Goal: Information Seeking & Learning: Learn about a topic

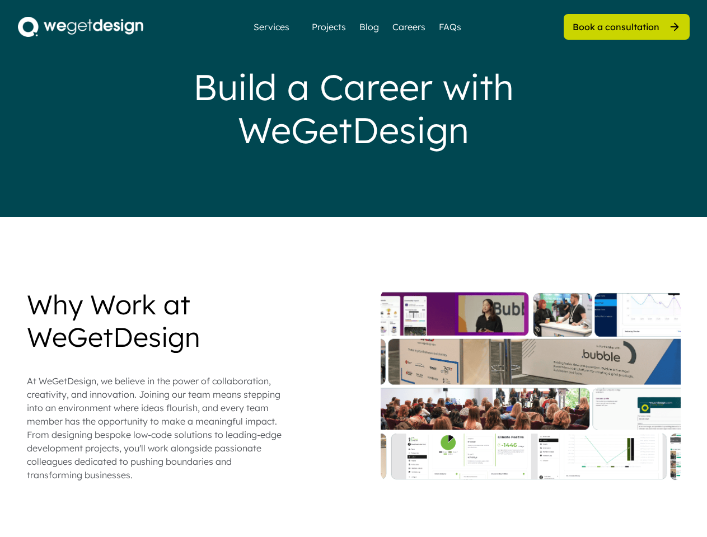
click at [353, 109] on div "Build a Career with WeGetDesign" at bounding box center [354, 108] width 448 height 86
click at [354, 109] on div "Build a Career with WeGetDesign" at bounding box center [354, 108] width 448 height 86
click at [354, 413] on div "Why Work at WeGetDesign At WeGetDesign, we believe in the power of collaboratio…" at bounding box center [354, 385] width 654 height 193
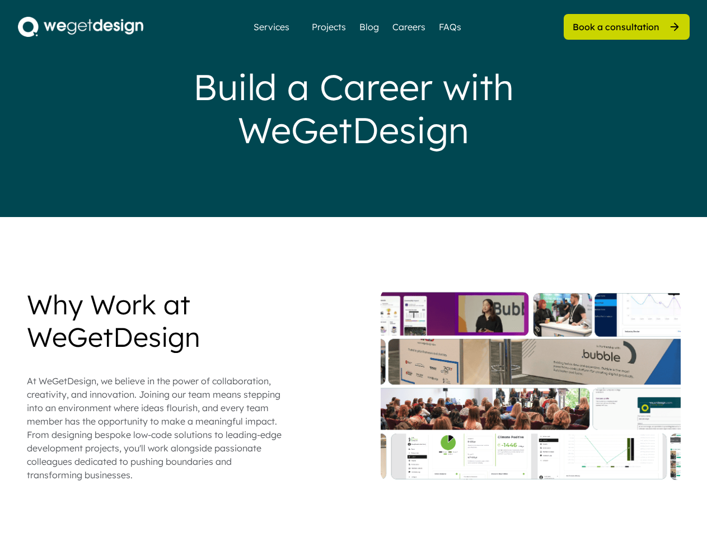
click at [354, 385] on div "Why Work at WeGetDesign At WeGetDesign, we believe in the power of collaboratio…" at bounding box center [354, 385] width 654 height 193
click at [156, 385] on div "At WeGetDesign, we believe in the power of collaboration, creativity, and innov…" at bounding box center [155, 427] width 257 height 107
click at [156, 321] on div "Why Work at WeGetDesign" at bounding box center [155, 321] width 257 height 64
click at [156, 428] on div "At WeGetDesign, we believe in the power of collaboration, creativity, and innov…" at bounding box center [155, 427] width 257 height 107
click at [530, 385] on div at bounding box center [530, 385] width 300 height 193
